Goal: Task Accomplishment & Management: Use online tool/utility

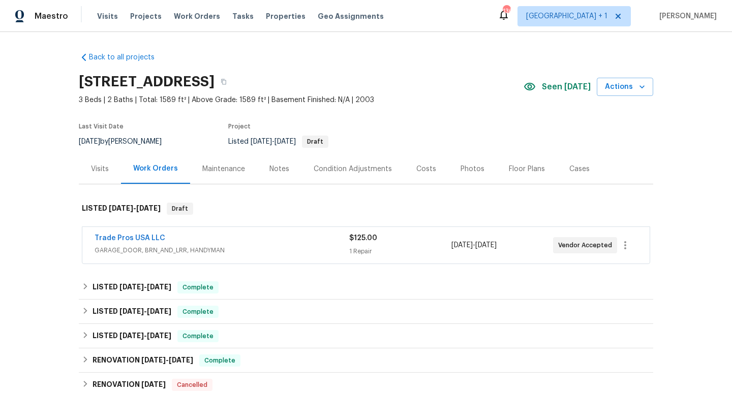
click at [219, 163] on div "Maintenance" at bounding box center [223, 169] width 67 height 30
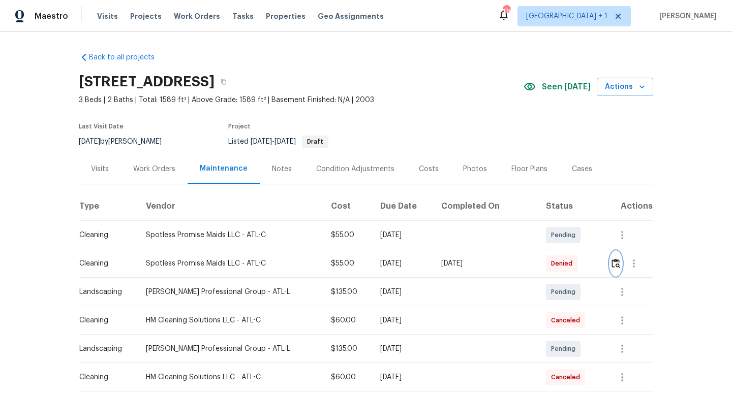
click at [613, 261] on img "button" at bounding box center [616, 264] width 9 height 10
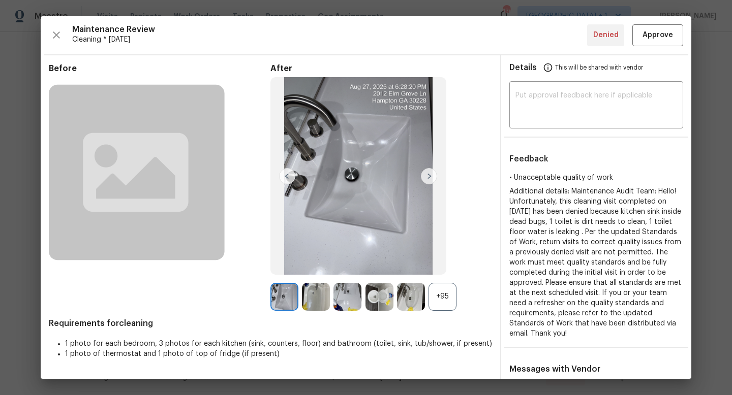
click at [441, 297] on div "+95" at bounding box center [443, 297] width 28 height 28
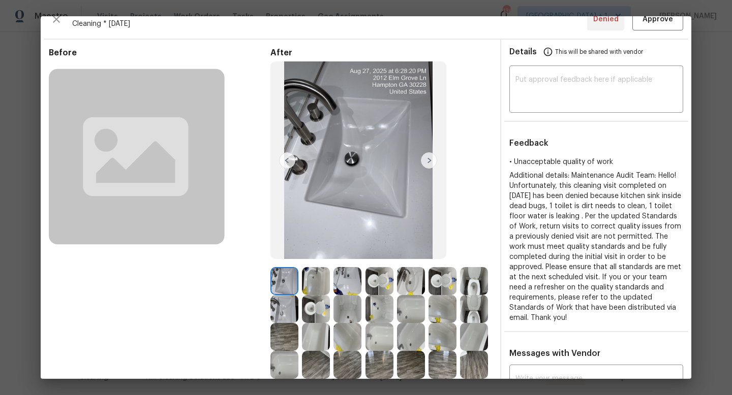
scroll to position [18, 0]
